Goal: Book appointment/travel/reservation

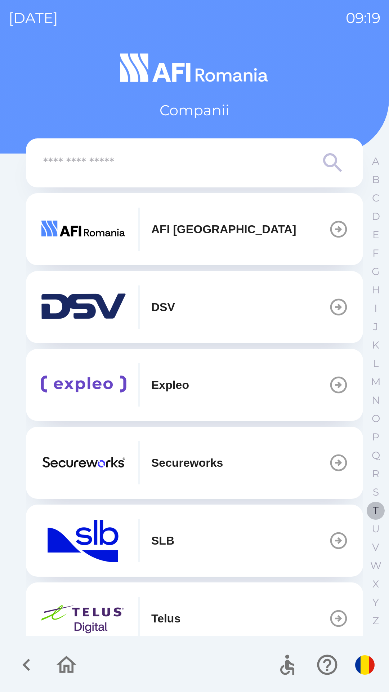
click at [373, 510] on p "T" at bounding box center [376, 510] width 6 height 13
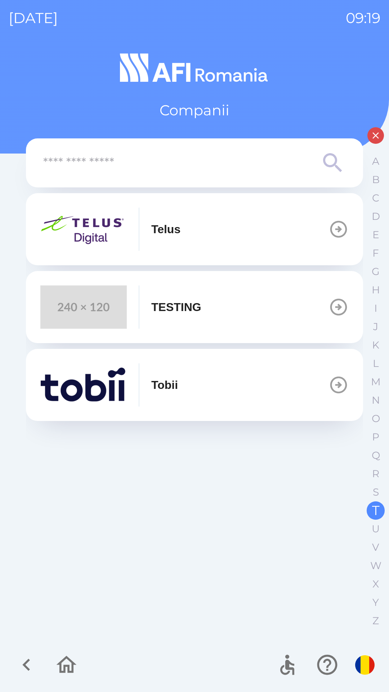
click at [95, 388] on img "button" at bounding box center [83, 384] width 86 height 43
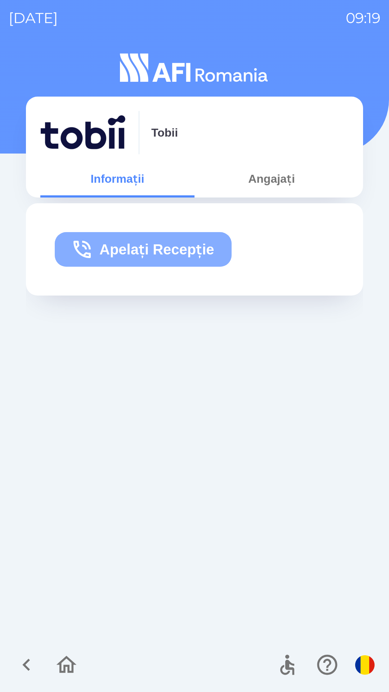
click at [157, 246] on button "Apelați Recepție" at bounding box center [143, 249] width 177 height 35
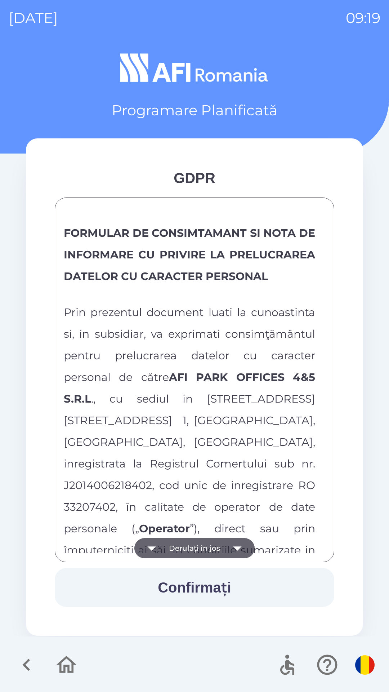
click at [235, 554] on icon "button" at bounding box center [237, 548] width 20 height 20
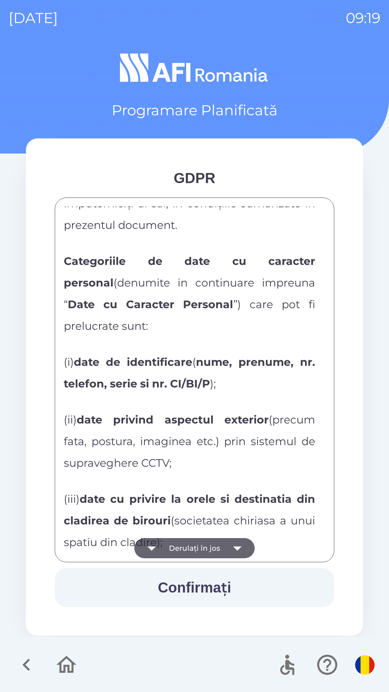
click at [234, 545] on icon "button" at bounding box center [237, 548] width 20 height 20
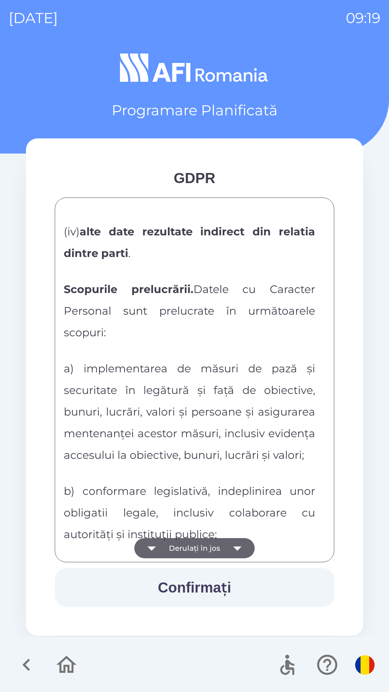
click at [235, 549] on icon "button" at bounding box center [237, 548] width 20 height 20
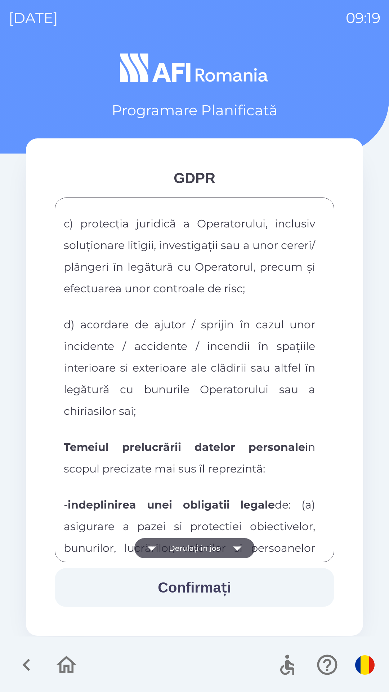
click at [234, 551] on icon "button" at bounding box center [237, 548] width 20 height 20
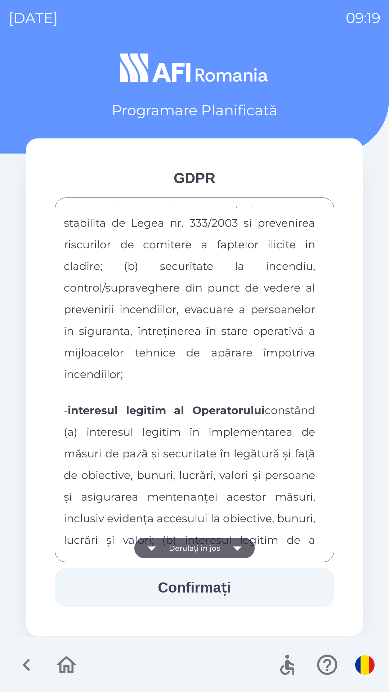
click at [239, 552] on icon "button" at bounding box center [237, 548] width 20 height 20
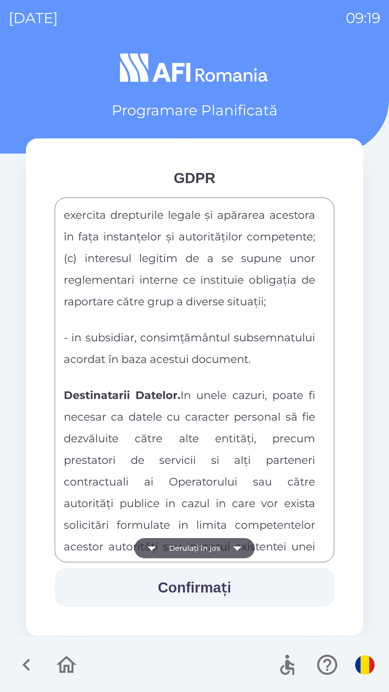
click at [239, 552] on icon "button" at bounding box center [237, 548] width 20 height 20
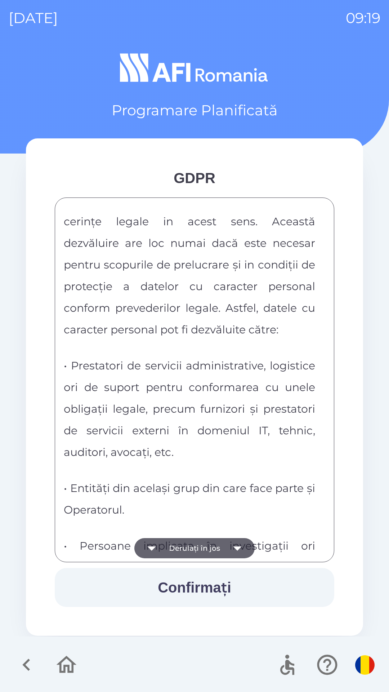
click at [239, 551] on icon "button" at bounding box center [237, 548] width 20 height 20
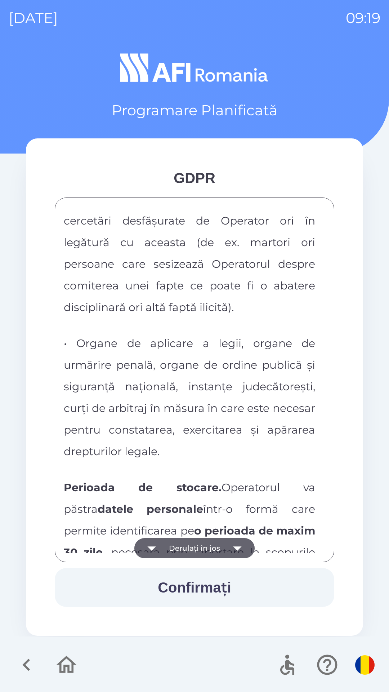
click at [239, 551] on icon "button" at bounding box center [237, 548] width 20 height 20
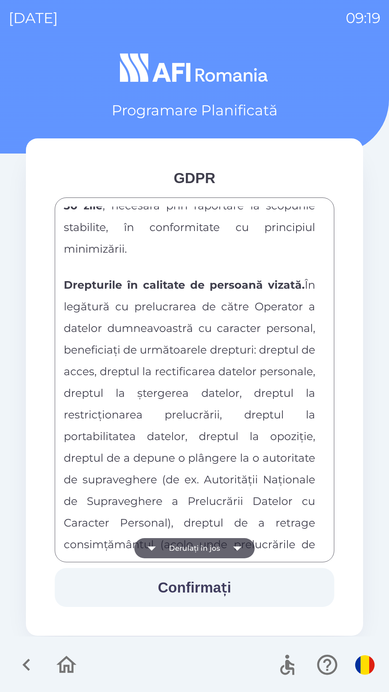
click at [235, 551] on icon "button" at bounding box center [237, 548] width 20 height 20
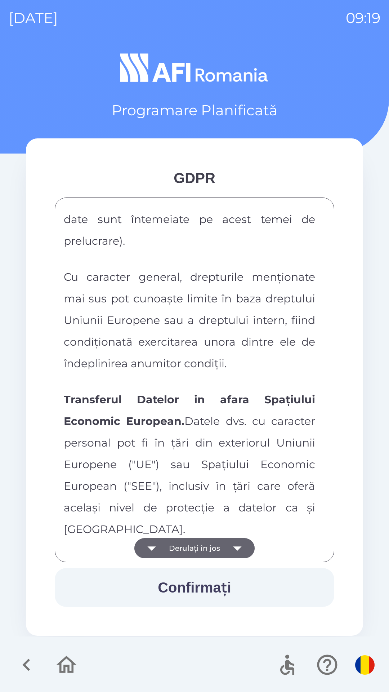
click at [234, 550] on icon "button" at bounding box center [237, 548] width 20 height 20
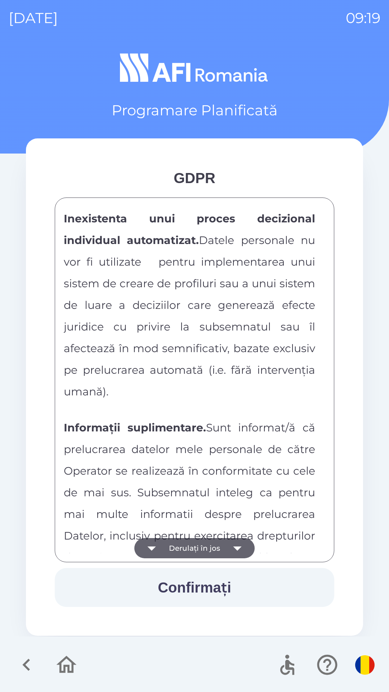
click at [234, 546] on icon "button" at bounding box center [237, 548] width 8 height 4
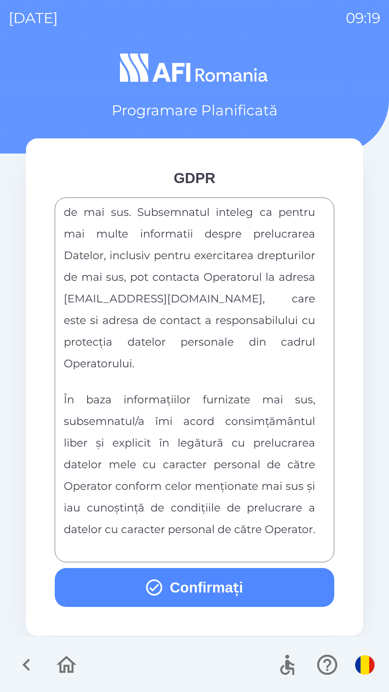
click at [235, 550] on div "FORMULAR DE CONSIMTAMANT SI NOTA DE INFORMARE CU PRIVIRE LA PRELUCRAREA DATELOR…" at bounding box center [194, 379] width 261 height 346
click at [217, 593] on button "Confirmați" at bounding box center [194, 587] width 279 height 39
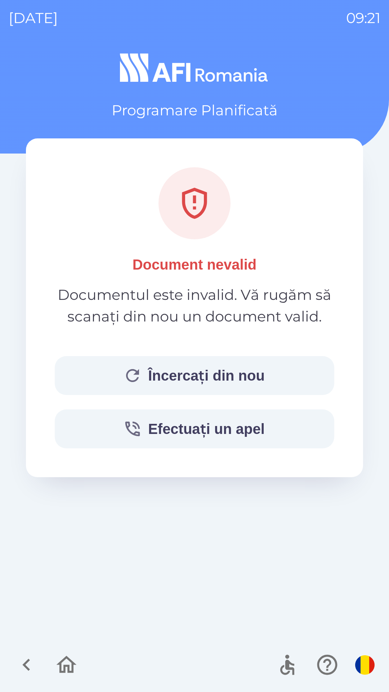
click at [203, 380] on button "Încercați din nou" at bounding box center [194, 375] width 279 height 39
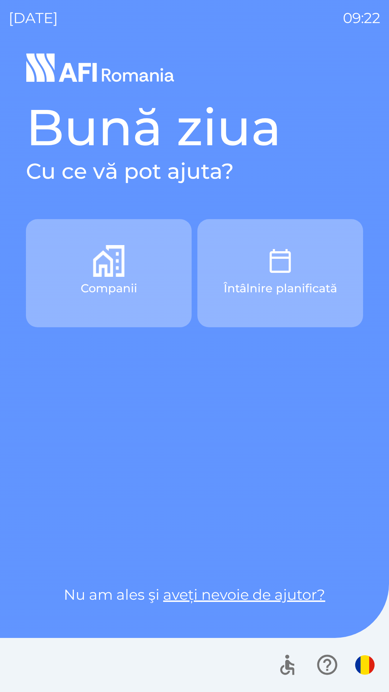
click at [122, 299] on button "Companii" at bounding box center [109, 273] width 166 height 108
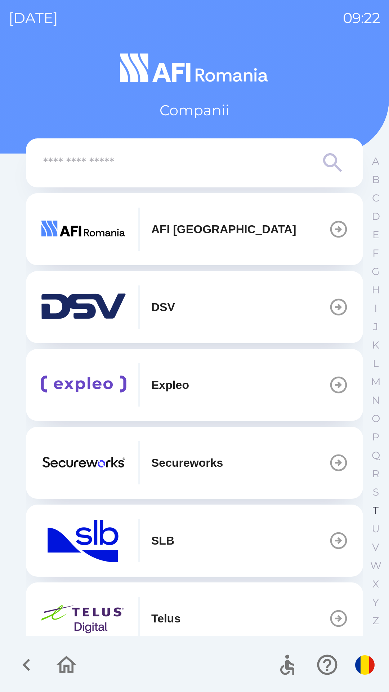
click at [373, 508] on p "T" at bounding box center [376, 510] width 6 height 13
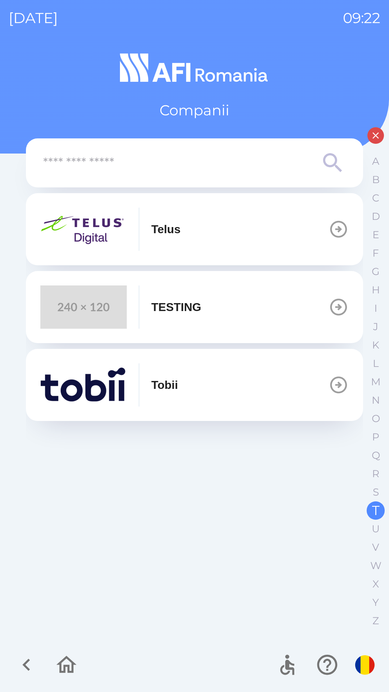
click at [115, 388] on img "button" at bounding box center [83, 384] width 86 height 43
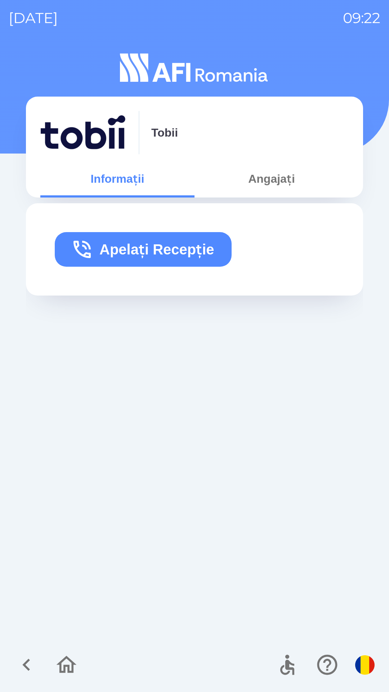
click at [169, 248] on button "Apelați Recepție" at bounding box center [143, 249] width 177 height 35
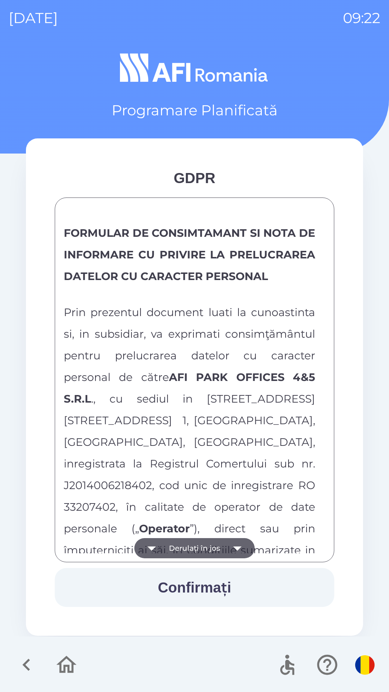
click at [234, 546] on icon "button" at bounding box center [237, 548] width 20 height 20
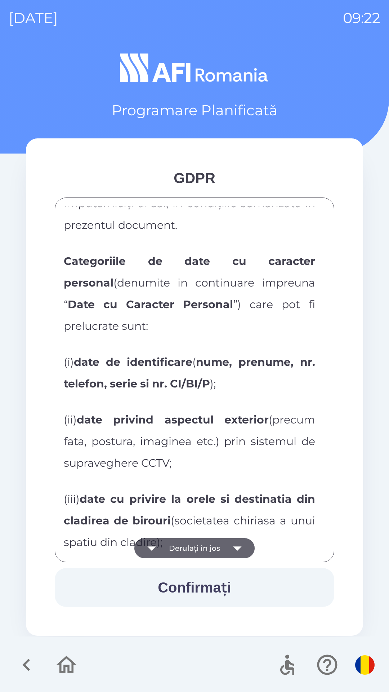
click at [234, 551] on icon "button" at bounding box center [237, 548] width 20 height 20
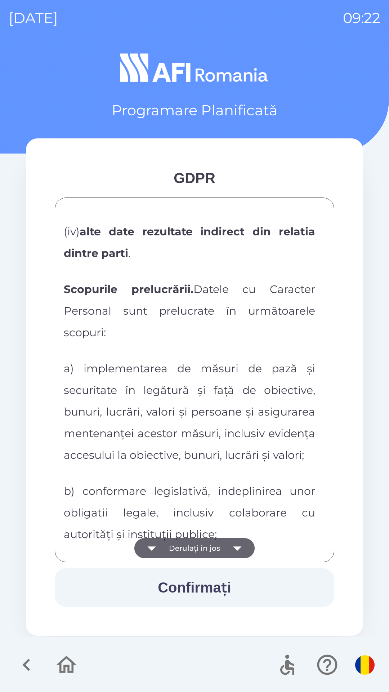
click at [234, 553] on icon "button" at bounding box center [237, 548] width 20 height 20
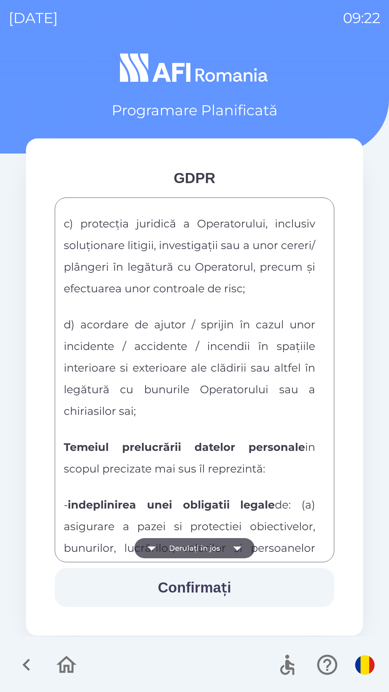
click at [234, 549] on icon "button" at bounding box center [237, 548] width 20 height 20
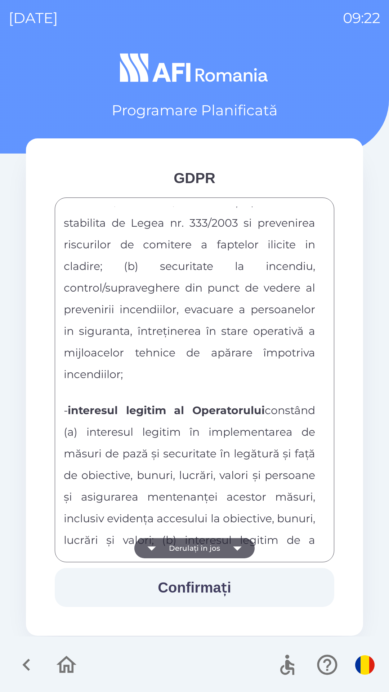
click at [235, 551] on icon "button" at bounding box center [237, 548] width 20 height 20
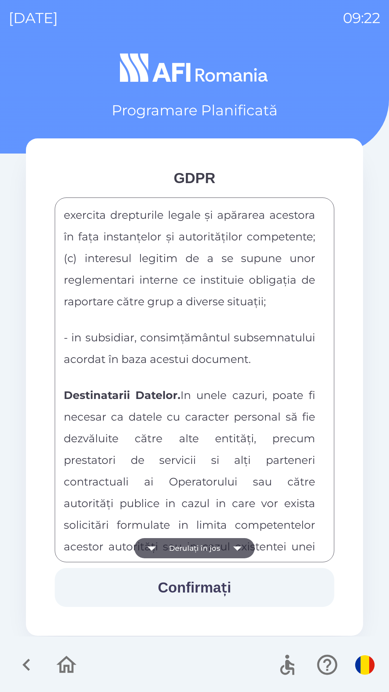
click at [240, 552] on icon "button" at bounding box center [237, 548] width 20 height 20
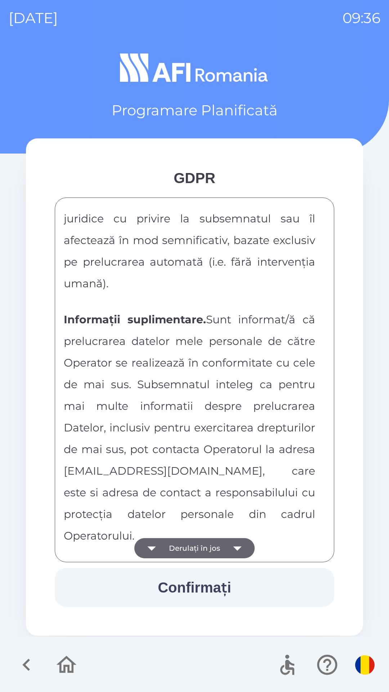
scroll to position [3788, 0]
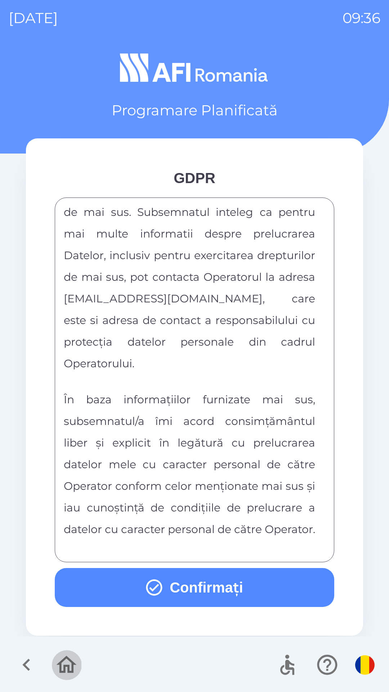
click at [59, 664] on icon "button" at bounding box center [67, 664] width 20 height 17
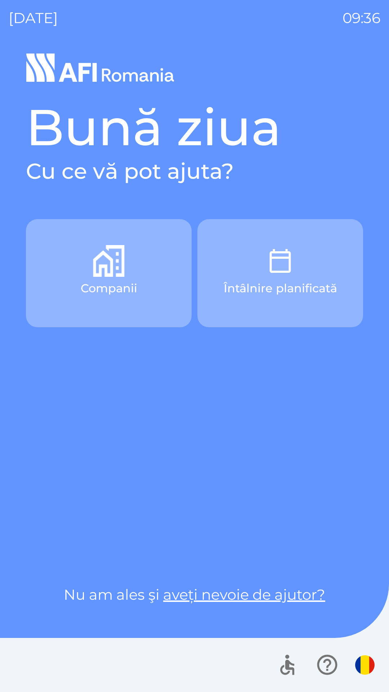
click at [246, 285] on p "Întâlnire planificată" at bounding box center [280, 287] width 113 height 17
click at [115, 406] on div "Companii Întâlnire planificată" at bounding box center [194, 387] width 337 height 336
click at [21, 392] on div "Bună ziua Cu ce vă pot ajuta? Companii Întâlnire planificată Nu am ales şi aveț…" at bounding box center [195, 370] width 372 height 641
click at [147, 367] on div "Companii Întâlnire planificată" at bounding box center [194, 387] width 337 height 336
click at [176, 407] on div "Companii Întâlnire planificată" at bounding box center [194, 387] width 337 height 336
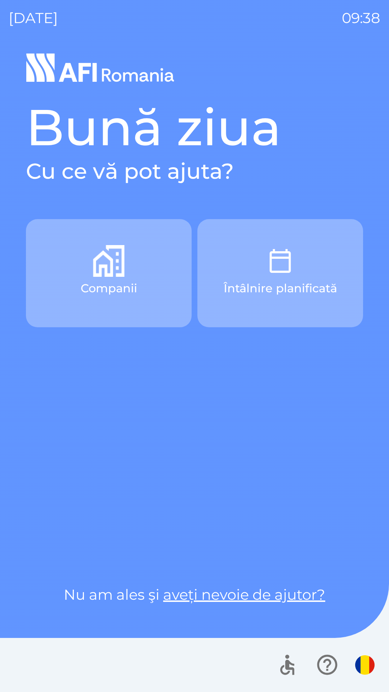
click at [240, 425] on div "Companii Întâlnire planificată" at bounding box center [194, 387] width 337 height 336
click at [282, 419] on div "Companii Întâlnire planificată" at bounding box center [194, 387] width 337 height 336
click at [92, 287] on p "Companii" at bounding box center [109, 287] width 57 height 17
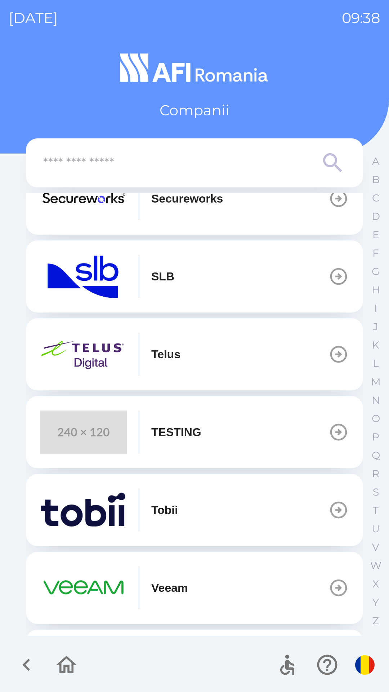
scroll to position [330, 0]
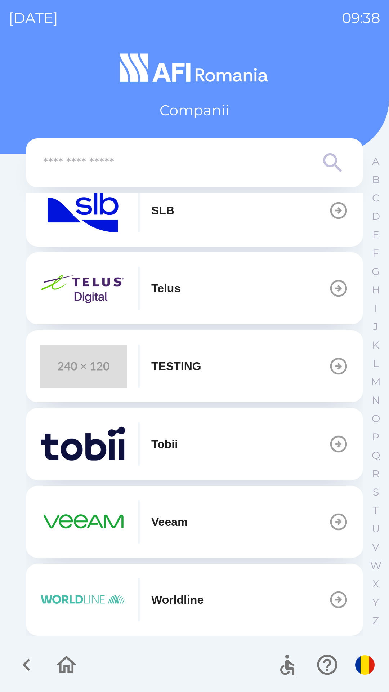
click at [158, 588] on div "Worldline" at bounding box center [121, 599] width 163 height 43
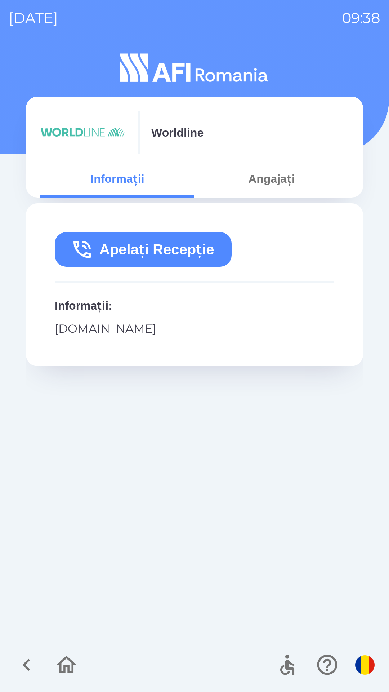
click at [117, 494] on div "Apelați Recepție Informații : [DOMAIN_NAME]" at bounding box center [194, 418] width 337 height 430
click at [64, 654] on icon "button" at bounding box center [66, 664] width 24 height 24
